Goal: Task Accomplishment & Management: Complete application form

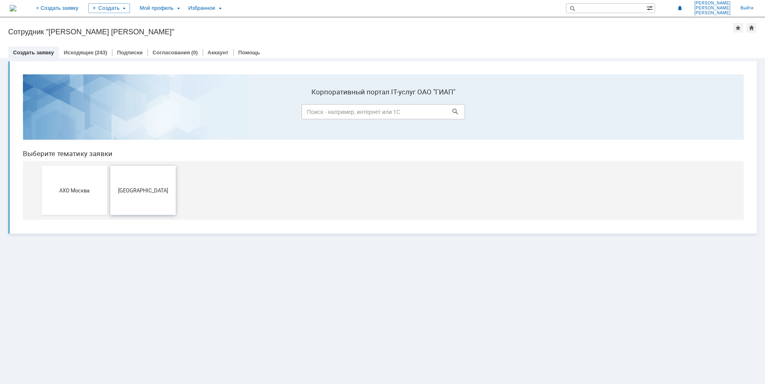
click at [133, 181] on button "[GEOGRAPHIC_DATA]" at bounding box center [142, 190] width 65 height 49
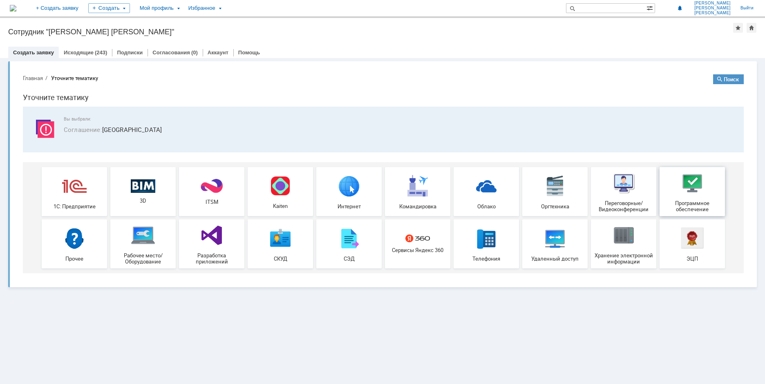
click at [685, 198] on div "Программное обеспечение" at bounding box center [692, 192] width 60 height 42
click at [86, 48] on div "Исходящие (243)" at bounding box center [85, 53] width 53 height 12
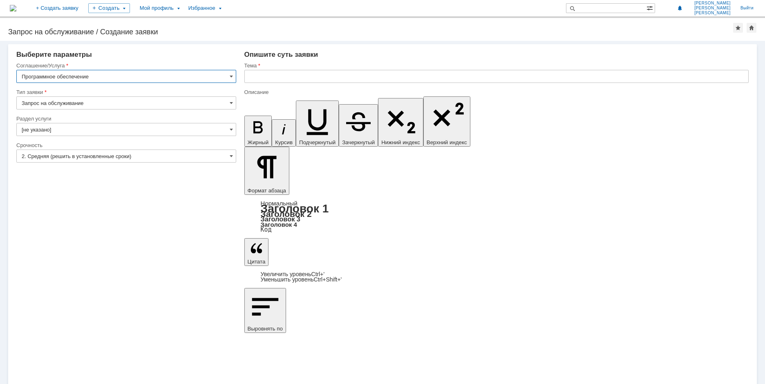
click at [92, 105] on input "Запрос на обслуживание" at bounding box center [126, 102] width 220 height 13
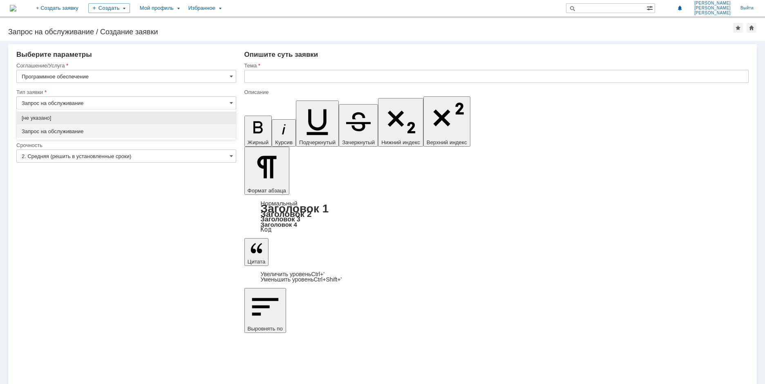
click at [92, 105] on input "Запрос на обслуживание" at bounding box center [126, 102] width 220 height 13
click at [202, 237] on div "Внимание! Выберите параметры Соглашение/Услуга Программное обеспечение Тип заяв…" at bounding box center [382, 212] width 765 height 343
type input "Запрос на обслуживание"
click at [311, 71] on input "text" at bounding box center [496, 76] width 504 height 13
click at [258, 72] on input "text" at bounding box center [496, 76] width 504 height 13
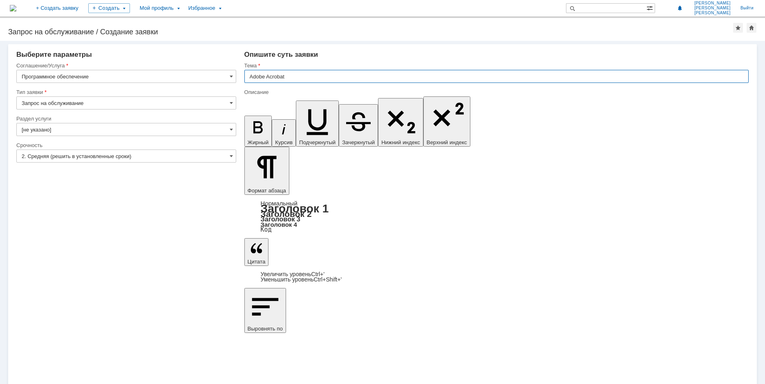
type input "Adobe Acrobat"
click at [288, 78] on input "Adobe Acrobat" at bounding box center [496, 76] width 504 height 13
click at [291, 76] on input "Adobe Acrobat" at bounding box center [496, 76] width 504 height 13
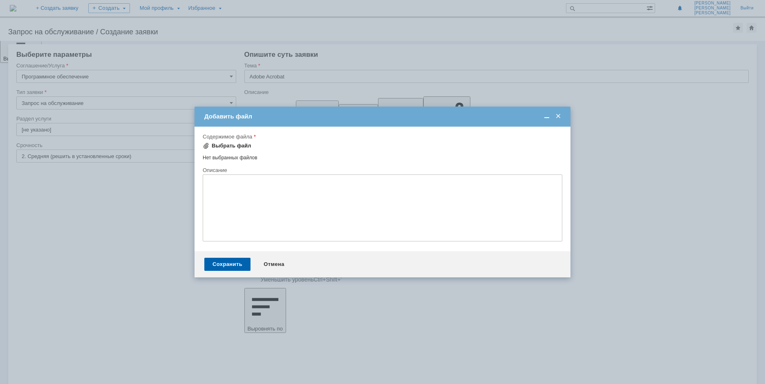
click at [234, 148] on div "Выбрать файл" at bounding box center [232, 146] width 40 height 7
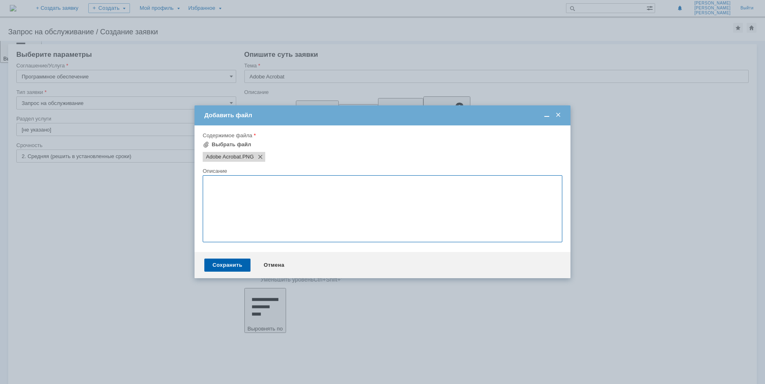
click at [280, 188] on textarea at bounding box center [383, 208] width 360 height 67
type textarea "L"
drag, startPoint x: 266, startPoint y: 194, endPoint x: 233, endPoint y: 195, distance: 32.3
click at [254, 194] on textarea "Добрый день! Прошу восстановить" at bounding box center [383, 208] width 360 height 67
click at [232, 195] on textarea "Добрый день! Прошу восстановить" at bounding box center [383, 208] width 360 height 67
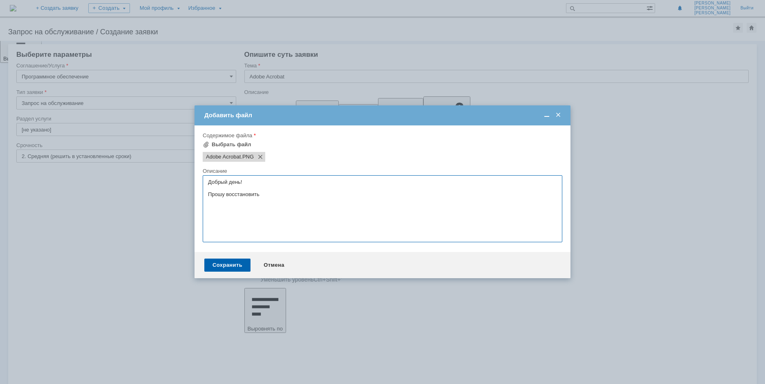
click at [225, 195] on textarea "Добрый день! Прошу восстановить" at bounding box center [383, 208] width 360 height 67
click at [227, 195] on textarea "Добрый день! Прошу восстановить" at bounding box center [383, 208] width 360 height 67
click at [280, 193] on textarea "Добрый день! Прошу восстановить" at bounding box center [383, 208] width 360 height 67
drag, startPoint x: 280, startPoint y: 193, endPoint x: 226, endPoint y: 193, distance: 53.5
click at [226, 193] on textarea "Добрый день! Прошу восстановить" at bounding box center [383, 208] width 360 height 67
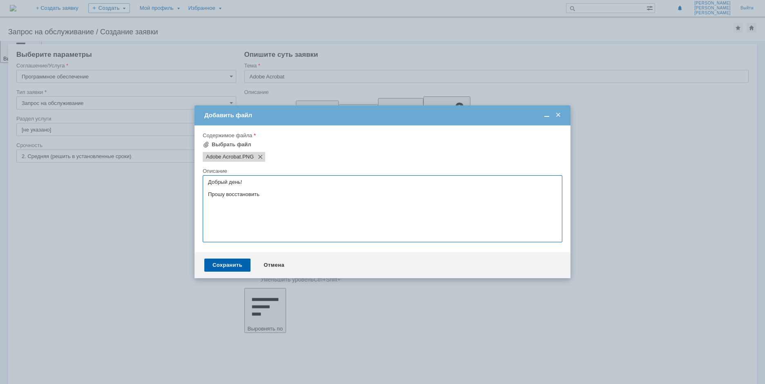
click at [270, 196] on textarea "Добрый день! Прошу восстановить" at bounding box center [383, 208] width 360 height 67
drag, startPoint x: 271, startPoint y: 190, endPoint x: 200, endPoint y: 195, distance: 71.3
click at [200, 195] on div "Внимание! Форма добавления Содержимое файла Выбрать файл Adobe Acrobat .PNG Пер…" at bounding box center [383, 188] width 376 height 127
click at [204, 193] on textarea "Добрый день! Прошу восстановить" at bounding box center [383, 208] width 360 height 67
drag, startPoint x: 208, startPoint y: 194, endPoint x: 261, endPoint y: 192, distance: 53.6
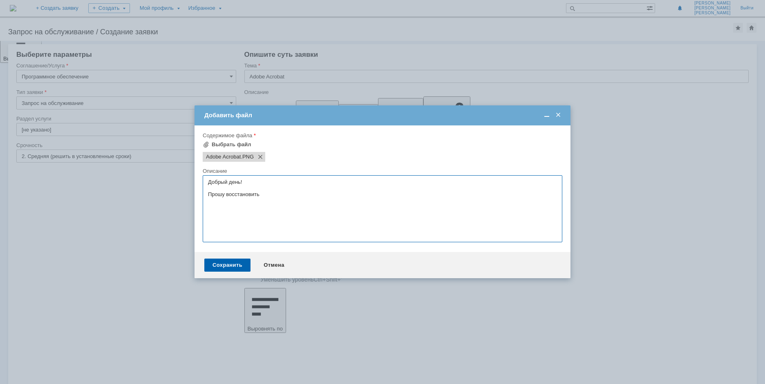
click at [261, 192] on textarea "Добрый день! Прошу восстановить" at bounding box center [383, 208] width 360 height 67
type textarea "Добрый день! Потерялась лицензия Adobe Acrobat, документы формата pdf закрывают…"
click at [239, 258] on div "Сохранить Отмена" at bounding box center [383, 265] width 376 height 26
click at [238, 262] on div "Сохранить" at bounding box center [227, 265] width 46 height 13
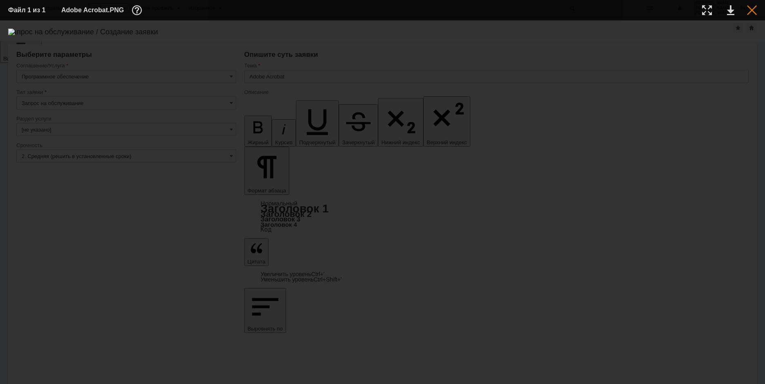
click at [747, 9] on div at bounding box center [752, 10] width 10 height 10
